Goal: Find contact information: Find contact information

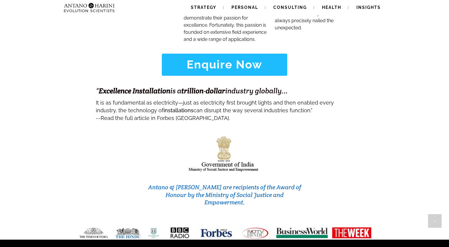
scroll to position [2512, 0]
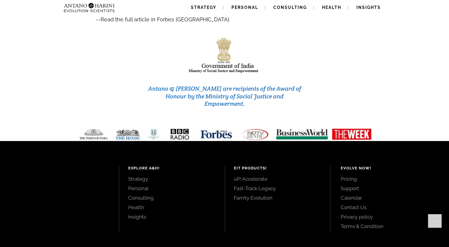
click at [351, 204] on link "Contact Us" at bounding box center [387, 207] width 95 height 7
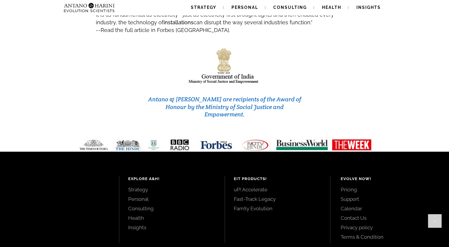
scroll to position [2512, 0]
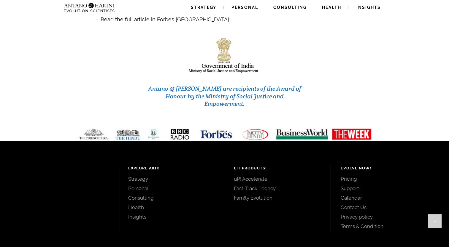
click at [358, 204] on link "Contact Us" at bounding box center [387, 207] width 95 height 7
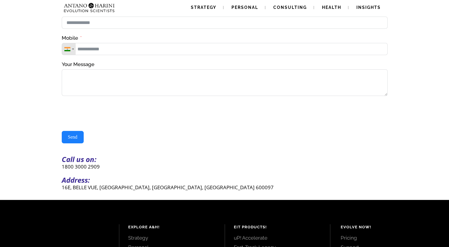
scroll to position [119, 0]
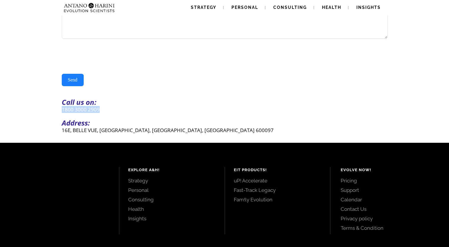
drag, startPoint x: 61, startPoint y: 113, endPoint x: 108, endPoint y: 116, distance: 46.3
click at [108, 113] on p "1800 3000 2909" at bounding box center [225, 109] width 326 height 7
copy p "1800 3000 2909"
